Goal: Task Accomplishment & Management: Use online tool/utility

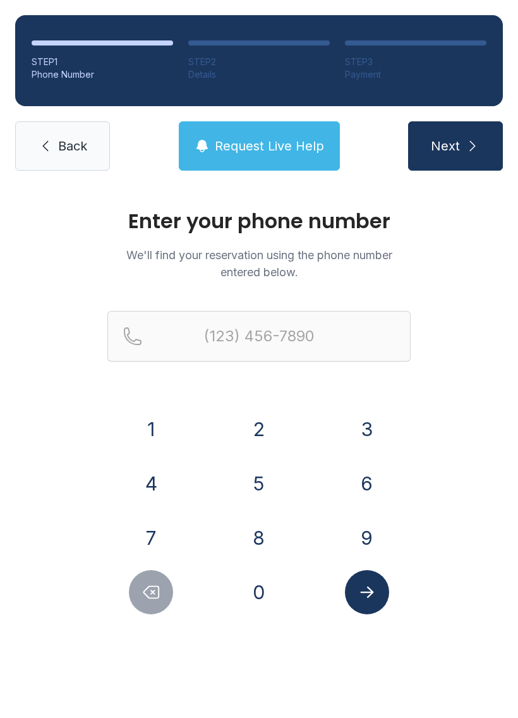
click at [254, 426] on button "2" at bounding box center [259, 429] width 44 height 44
click at [357, 416] on button "3" at bounding box center [367, 429] width 44 height 44
click at [367, 529] on button "9" at bounding box center [367, 538] width 44 height 44
click at [166, 534] on button "7" at bounding box center [151, 538] width 44 height 44
click at [263, 530] on button "8" at bounding box center [259, 538] width 44 height 44
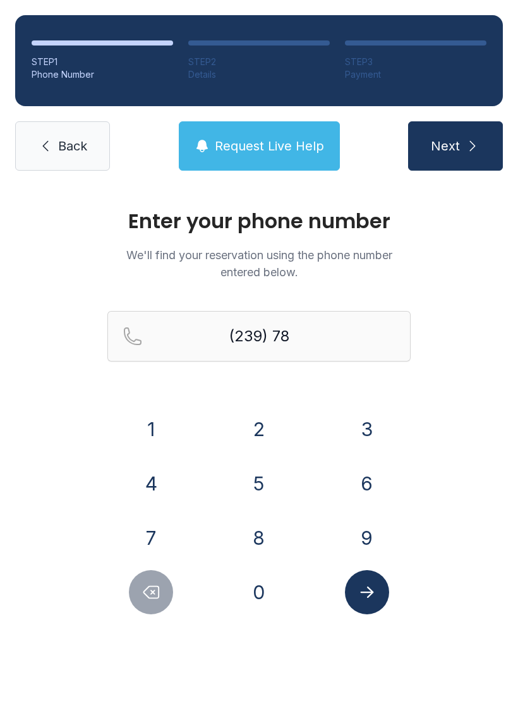
click at [148, 481] on button "4" at bounding box center [151, 484] width 44 height 44
click at [269, 531] on button "8" at bounding box center [259, 538] width 44 height 44
click at [373, 477] on button "6" at bounding box center [367, 484] width 44 height 44
click at [157, 441] on button "1" at bounding box center [151, 429] width 44 height 44
click at [362, 439] on button "3" at bounding box center [367, 429] width 44 height 44
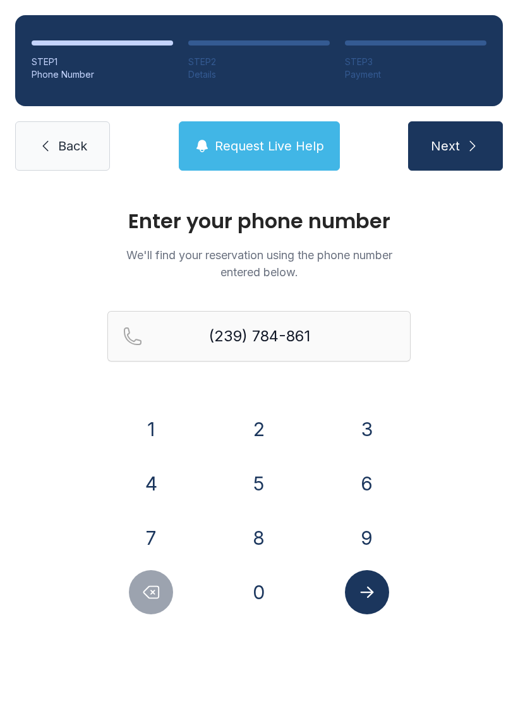
type input "[PHONE_NUMBER]"
click at [465, 144] on icon "submit" at bounding box center [472, 145] width 15 height 15
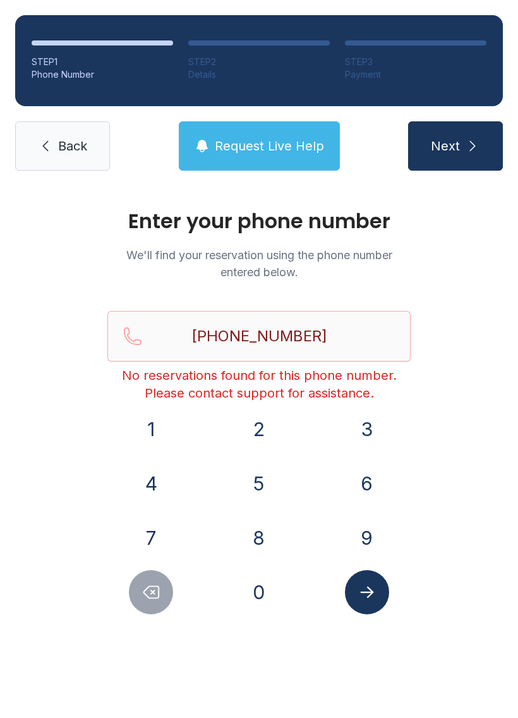
click at [360, 590] on icon "Submit lookup form" at bounding box center [367, 592] width 19 height 19
click at [61, 150] on span "Back" at bounding box center [72, 146] width 29 height 18
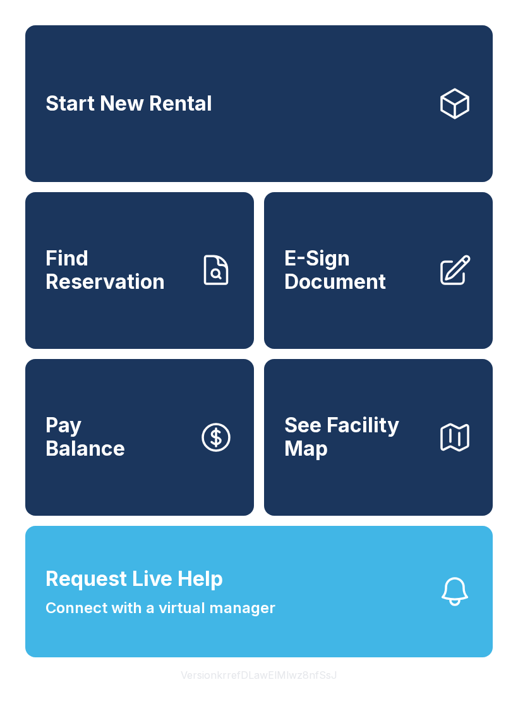
click at [154, 293] on span "Find Reservation" at bounding box center [117, 270] width 143 height 46
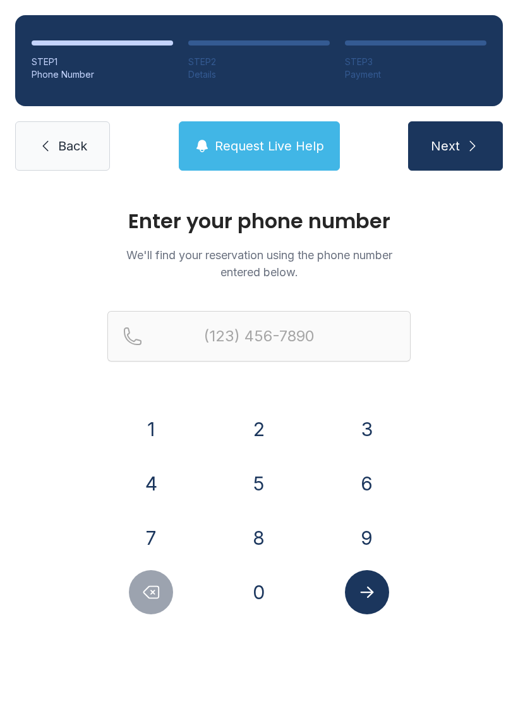
click at [260, 427] on button "2" at bounding box center [259, 429] width 44 height 44
click at [355, 423] on button "3" at bounding box center [367, 429] width 44 height 44
click at [365, 520] on button "9" at bounding box center [367, 538] width 44 height 44
click at [149, 528] on button "7" at bounding box center [151, 538] width 44 height 44
click at [260, 529] on button "8" at bounding box center [259, 538] width 44 height 44
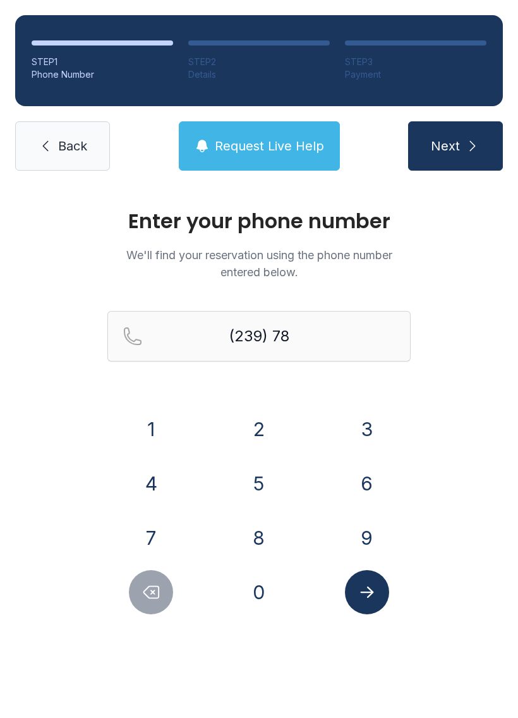
click at [144, 481] on button "4" at bounding box center [151, 484] width 44 height 44
click at [260, 551] on button "8" at bounding box center [259, 538] width 44 height 44
click at [364, 488] on button "6" at bounding box center [367, 484] width 44 height 44
click at [152, 420] on button "1" at bounding box center [151, 429] width 44 height 44
click at [371, 423] on button "3" at bounding box center [367, 429] width 44 height 44
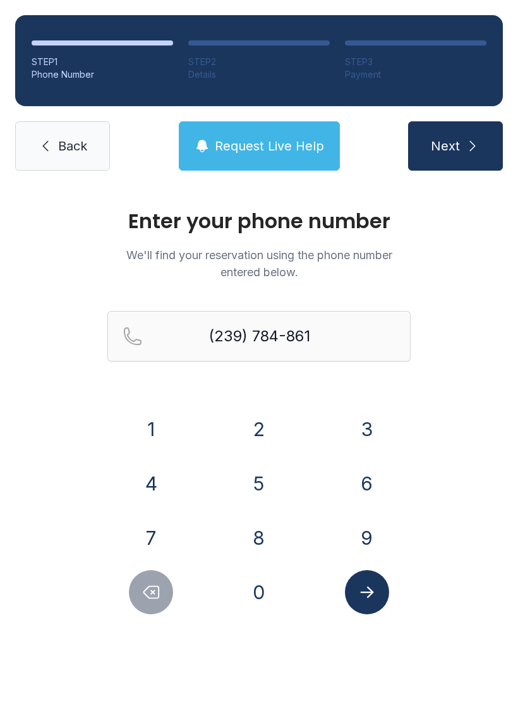
type input "[PHONE_NUMBER]"
click at [465, 152] on icon "submit" at bounding box center [472, 145] width 15 height 15
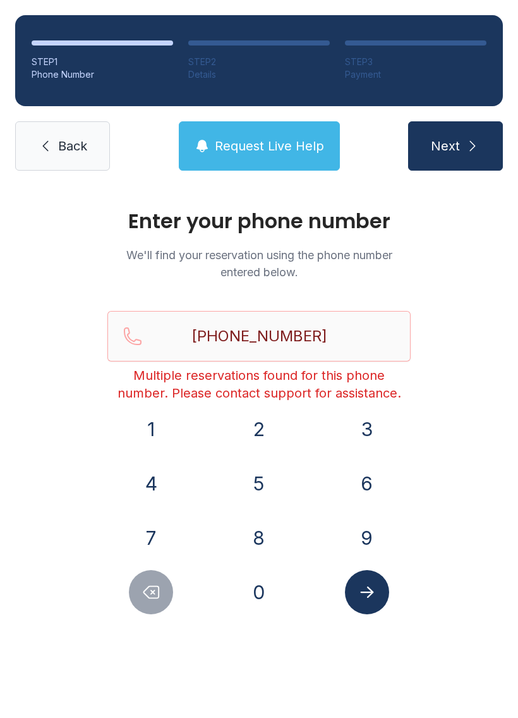
click at [374, 594] on icon "Submit lookup form" at bounding box center [367, 592] width 19 height 19
click at [73, 148] on span "Back" at bounding box center [72, 146] width 29 height 18
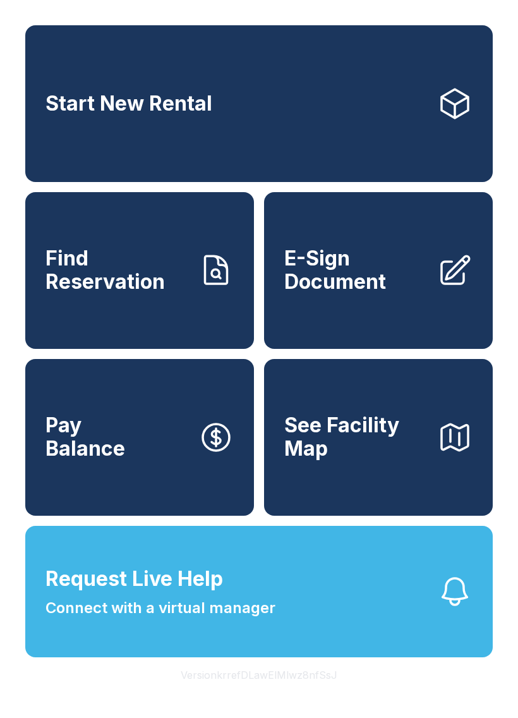
click at [380, 293] on span "E-Sign Document" at bounding box center [356, 270] width 143 height 46
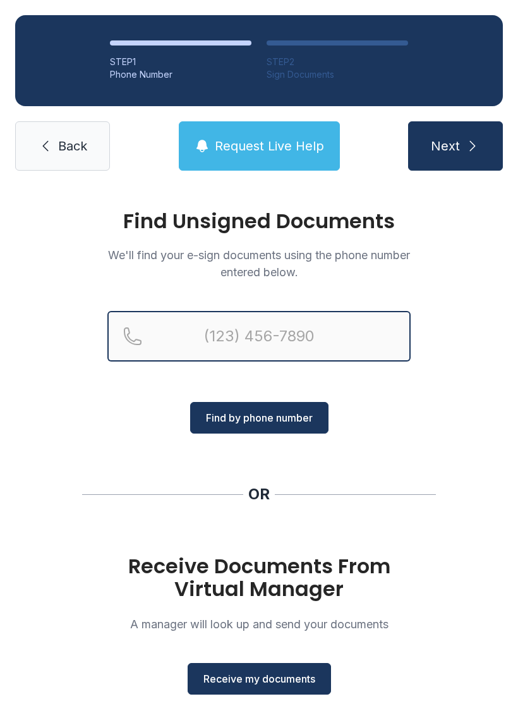
click at [236, 327] on input "Reservation phone number" at bounding box center [258, 336] width 303 height 51
type input "[PHONE_NUMBER]"
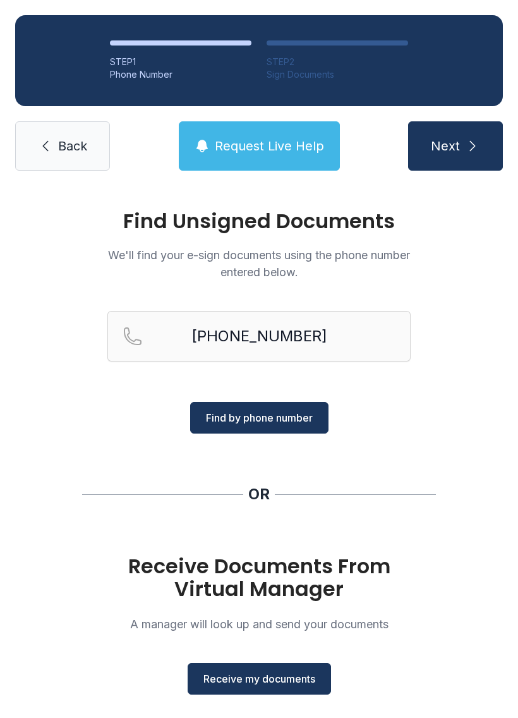
click at [293, 415] on span "Find by phone number" at bounding box center [259, 417] width 107 height 15
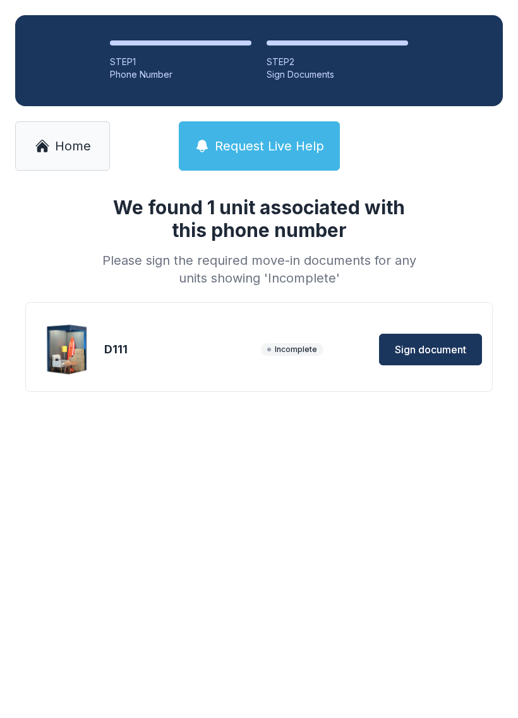
click at [426, 350] on span "Sign document" at bounding box center [430, 349] width 71 height 15
